Goal: Obtain resource: Obtain resource

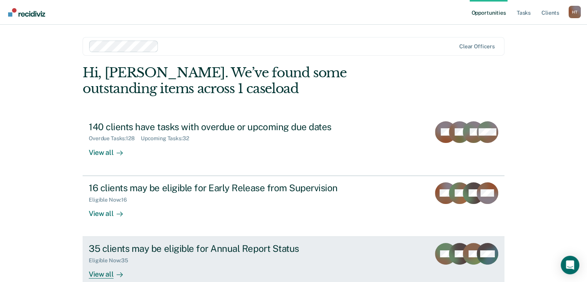
click at [391, 252] on link "35 clients may be eligible for Annual Report Status Eligible Now : 35 View all …" at bounding box center [294, 267] width 422 height 61
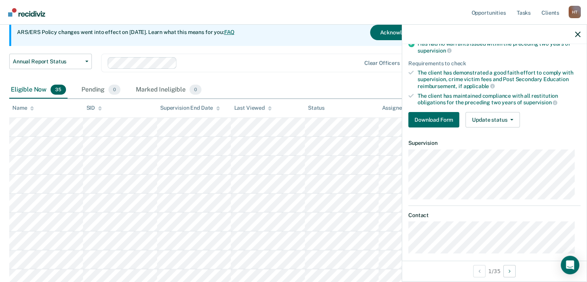
scroll to position [88, 0]
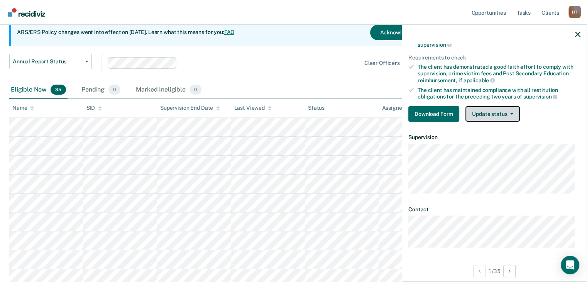
click at [514, 112] on button "Update status" at bounding box center [492, 113] width 54 height 15
click at [533, 110] on div "Download Form Update status [PERSON_NAME] Mark Ineligible" at bounding box center [494, 113] width 172 height 15
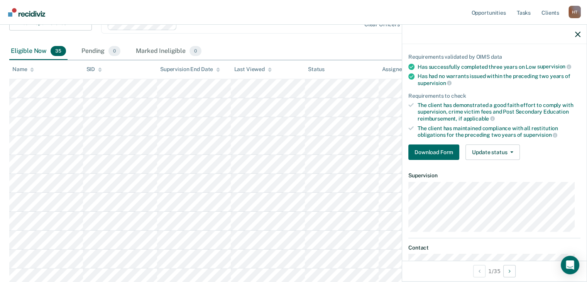
scroll to position [77, 0]
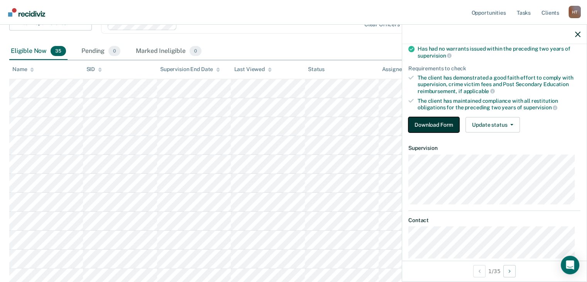
click at [437, 124] on button "Download Form" at bounding box center [433, 124] width 51 height 15
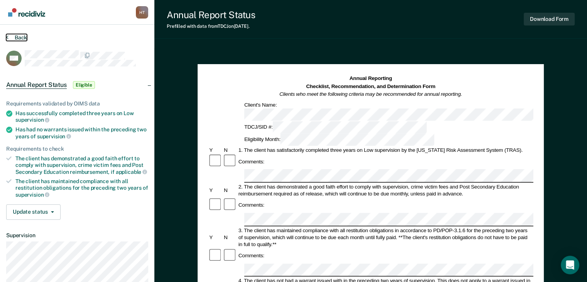
click at [9, 36] on button "Back" at bounding box center [16, 37] width 21 height 7
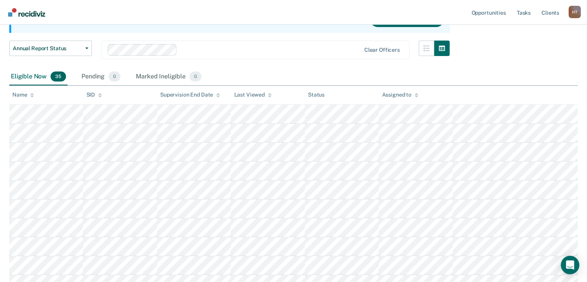
scroll to position [77, 0]
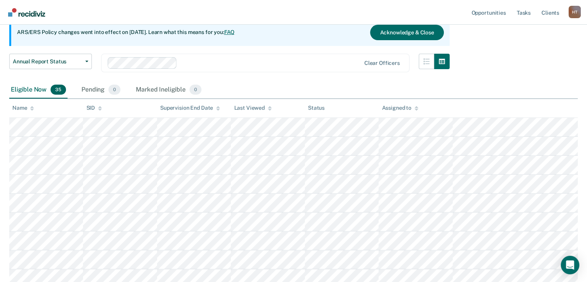
click at [208, 13] on nav "Opportunities Tasks Client s [PERSON_NAME] H T Profile How it works Log Out" at bounding box center [293, 12] width 587 height 25
